Goal: Check status: Check status

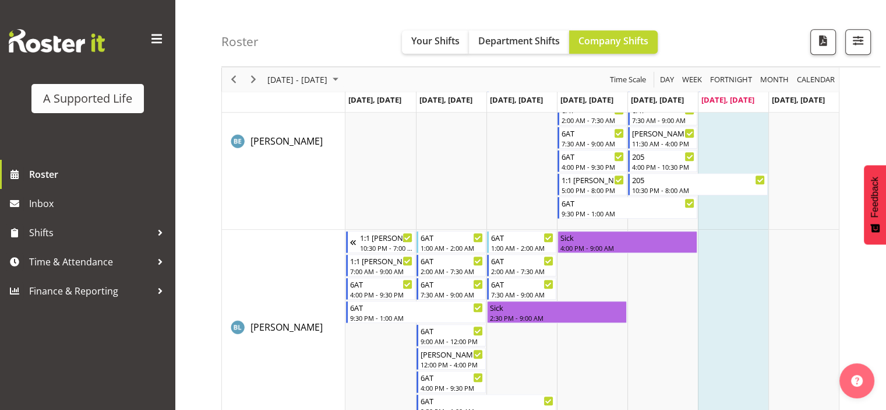
scroll to position [784, 0]
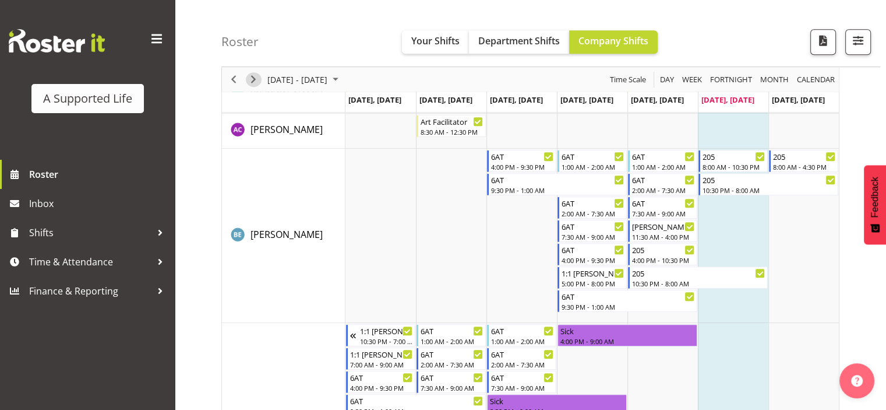
click at [258, 79] on span "Next" at bounding box center [254, 79] width 14 height 15
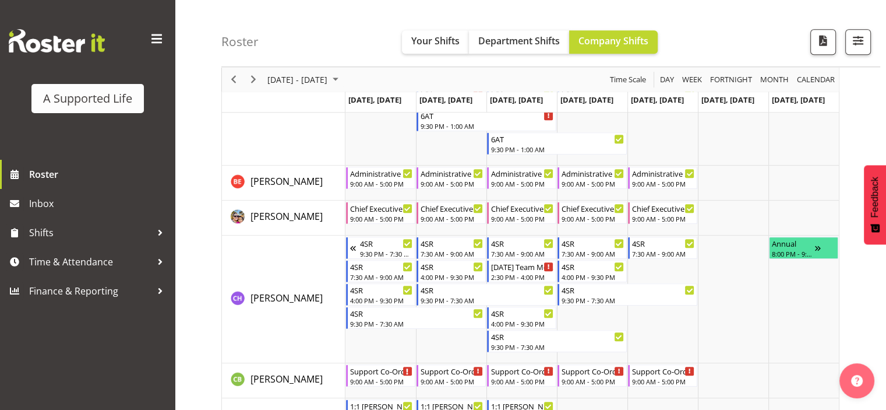
scroll to position [1077, 0]
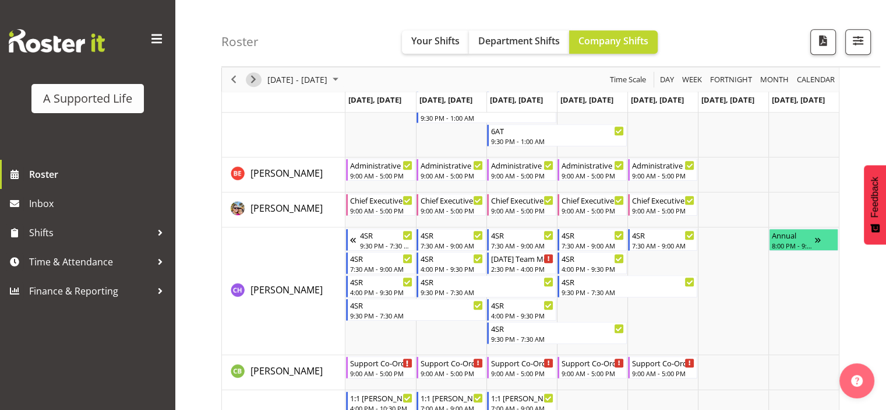
click at [252, 85] on span "Next" at bounding box center [254, 79] width 14 height 15
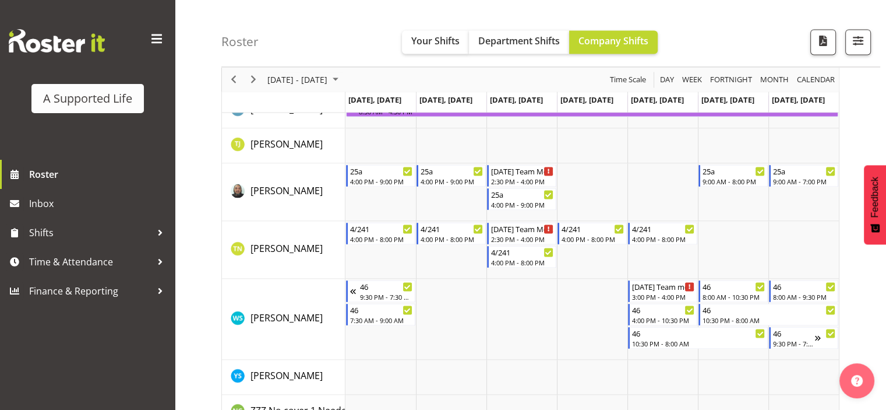
scroll to position [6062, 0]
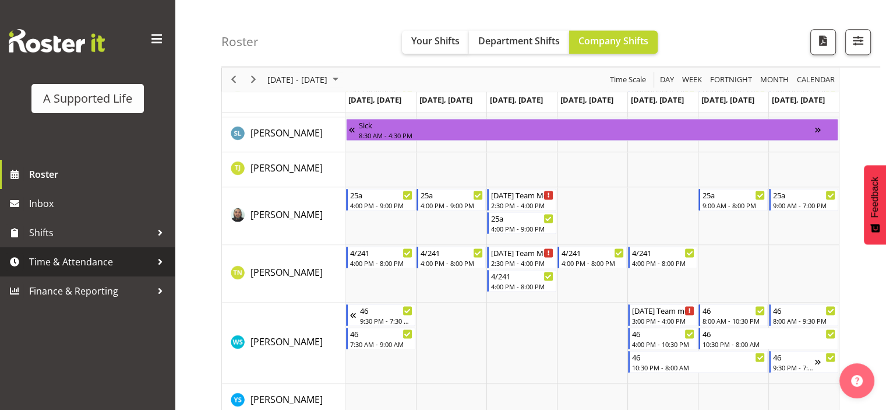
click at [104, 265] on span "Time & Attendance" at bounding box center [90, 261] width 122 height 17
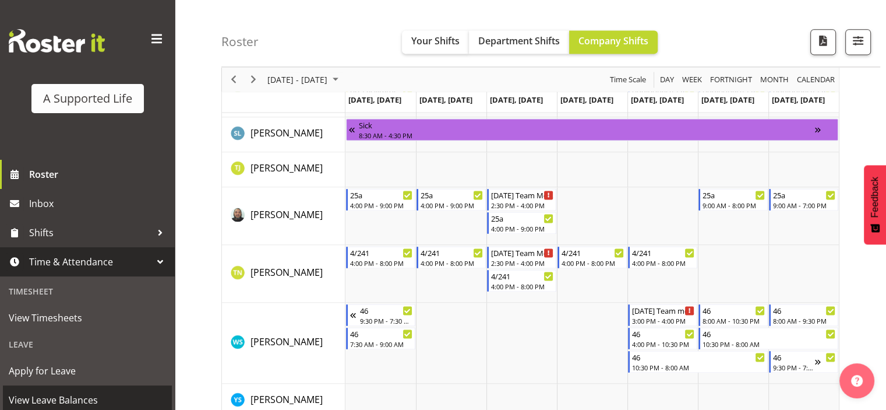
click at [100, 393] on span "View Leave Balances" at bounding box center [87, 399] width 157 height 17
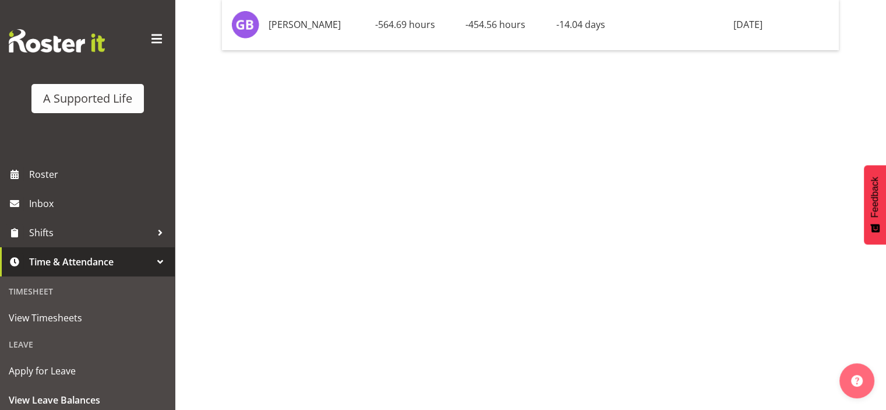
scroll to position [154, 0]
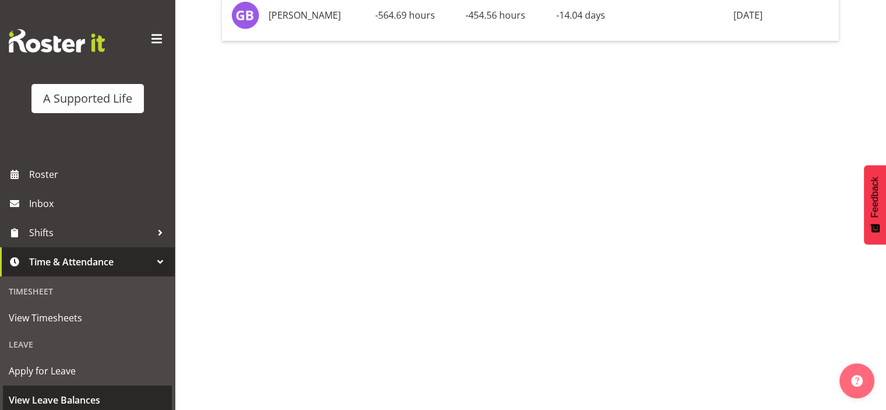
click at [107, 403] on span "View Leave Balances" at bounding box center [87, 399] width 157 height 17
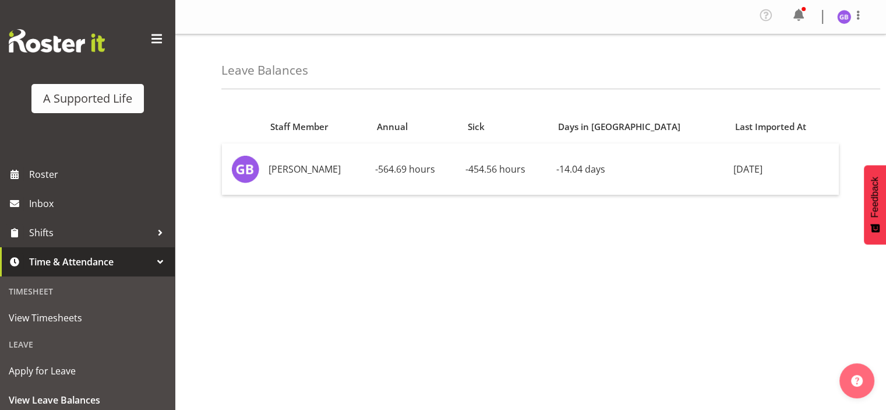
scroll to position [15, 0]
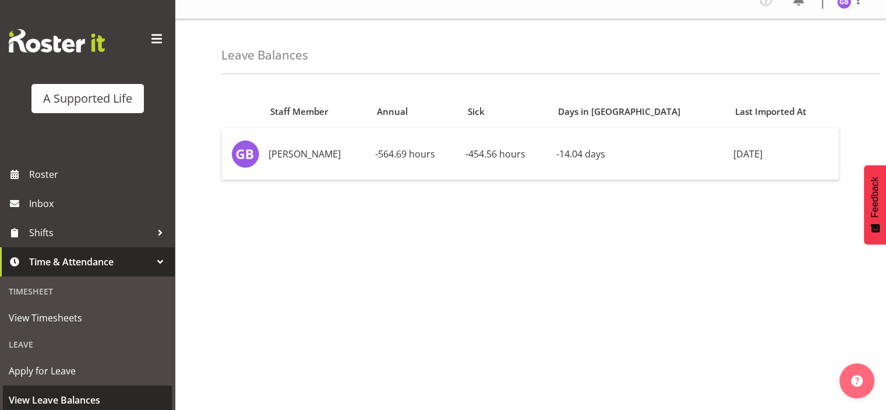
click at [89, 397] on span "View Leave Balances" at bounding box center [87, 399] width 157 height 17
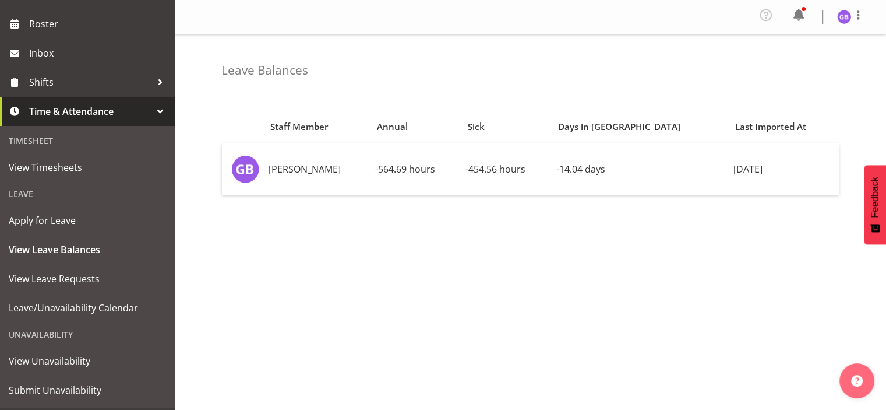
scroll to position [177, 0]
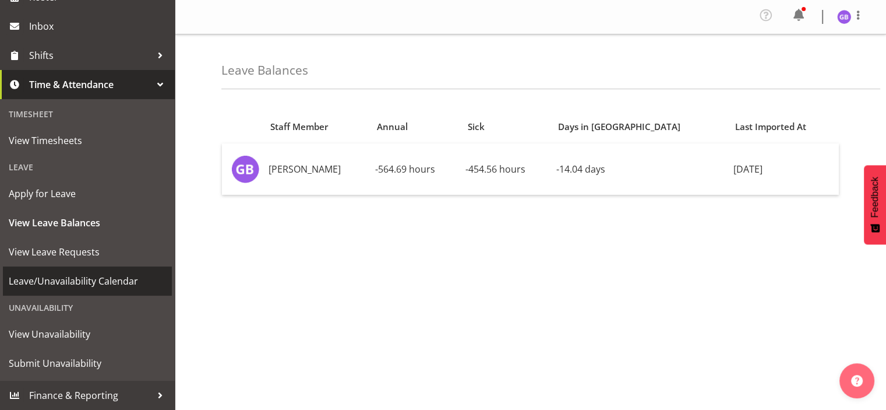
click at [139, 277] on span "Leave/Unavailability Calendar" at bounding box center [87, 280] width 157 height 17
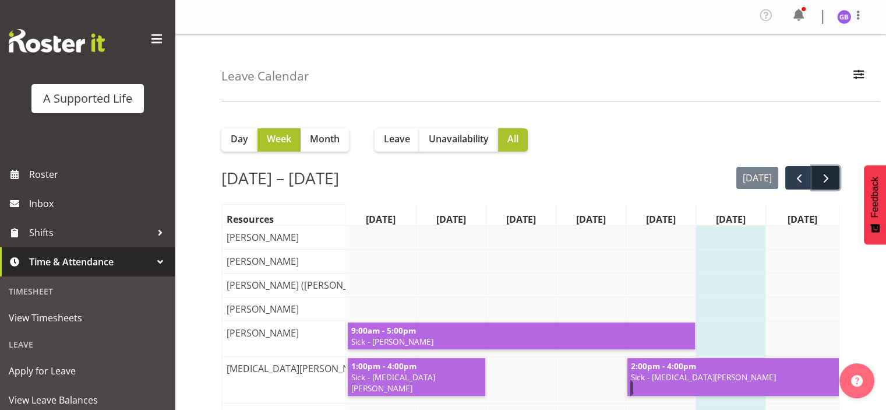
click at [823, 174] on span "next" at bounding box center [826, 178] width 14 height 14
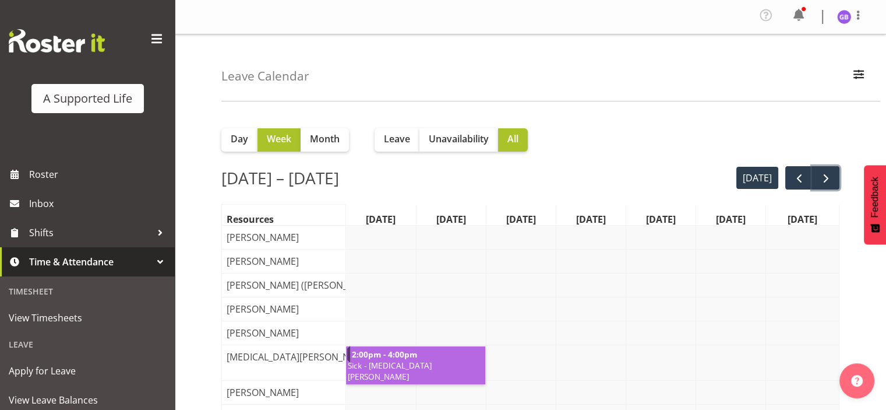
click at [823, 174] on span "next" at bounding box center [826, 178] width 14 height 14
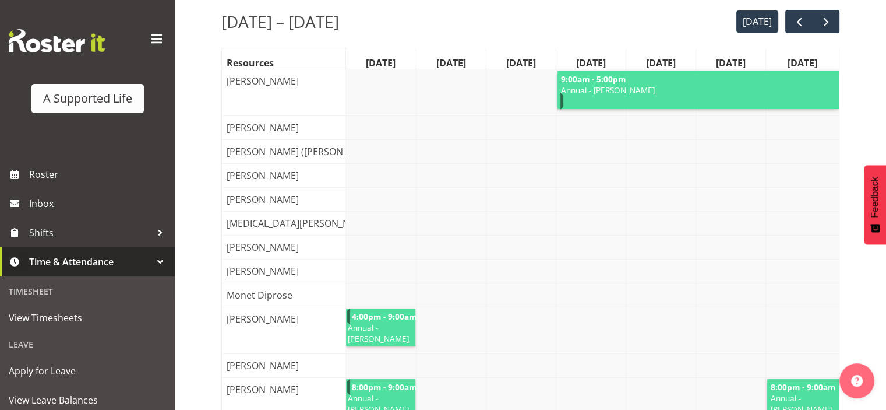
scroll to position [123, 0]
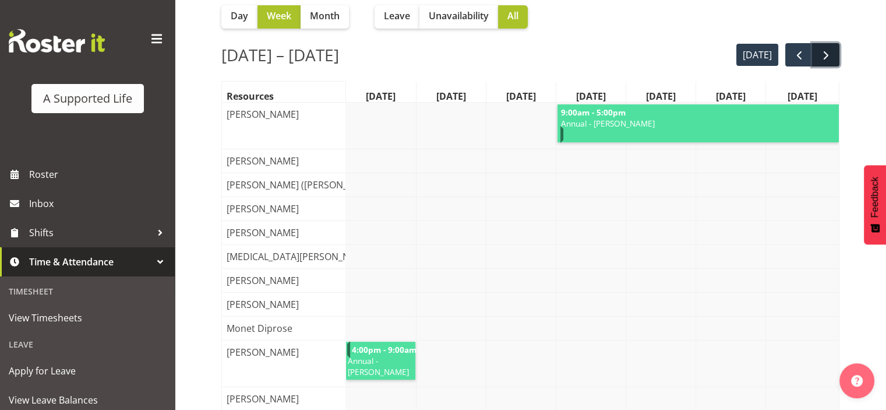
click at [825, 58] on span "next" at bounding box center [826, 55] width 14 height 14
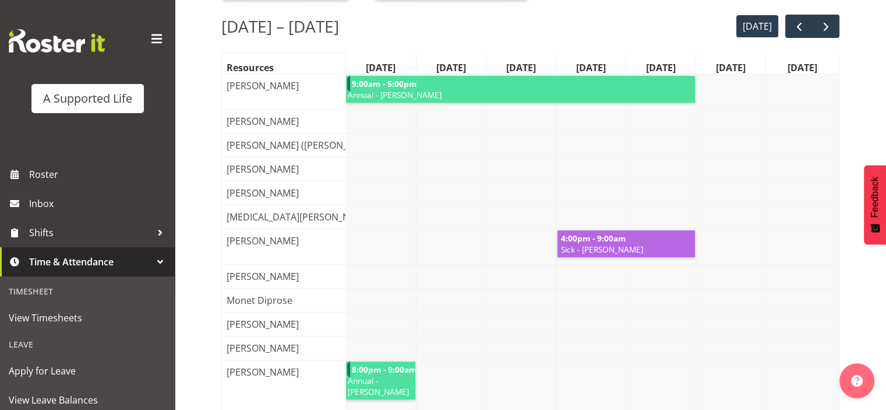
scroll to position [147, 0]
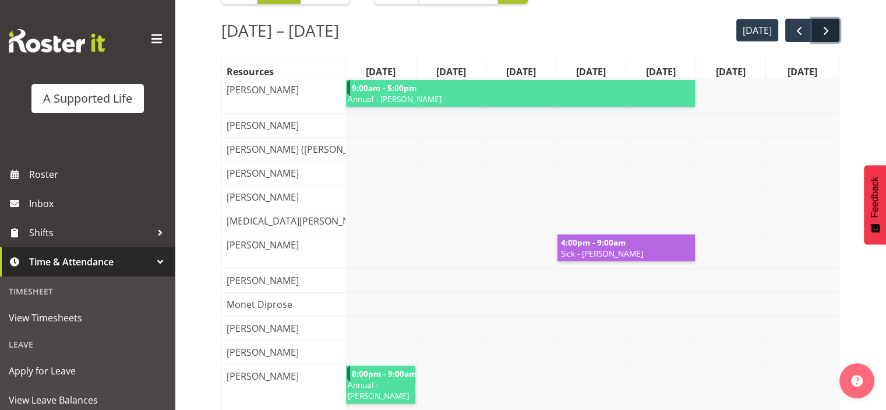
click at [821, 34] on span "next" at bounding box center [826, 31] width 14 height 14
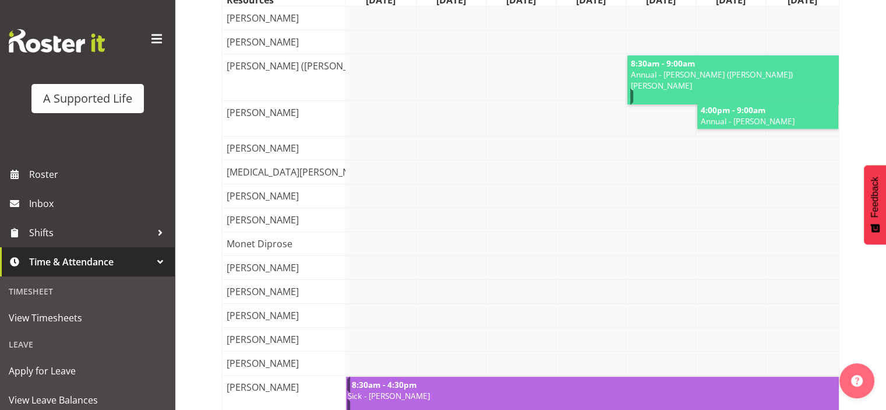
scroll to position [159, 0]
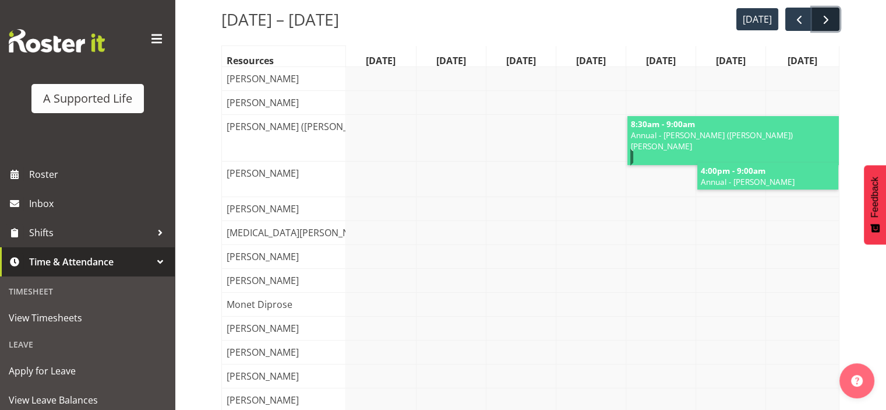
click at [819, 19] on span "next" at bounding box center [826, 20] width 14 height 14
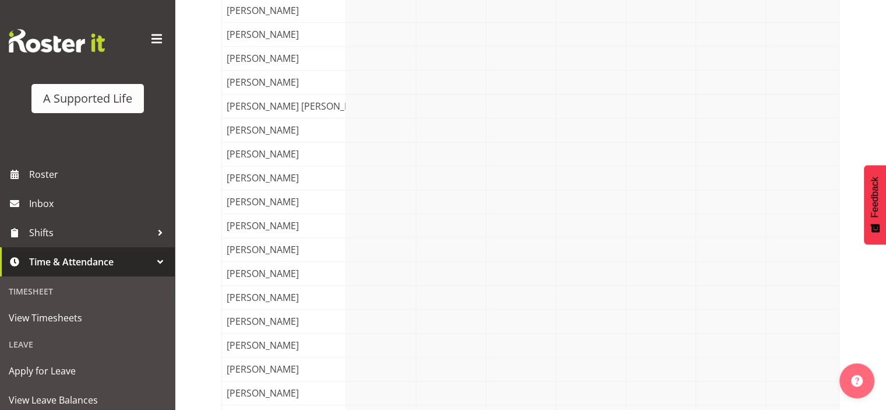
scroll to position [1205, 0]
